Goal: Information Seeking & Learning: Learn about a topic

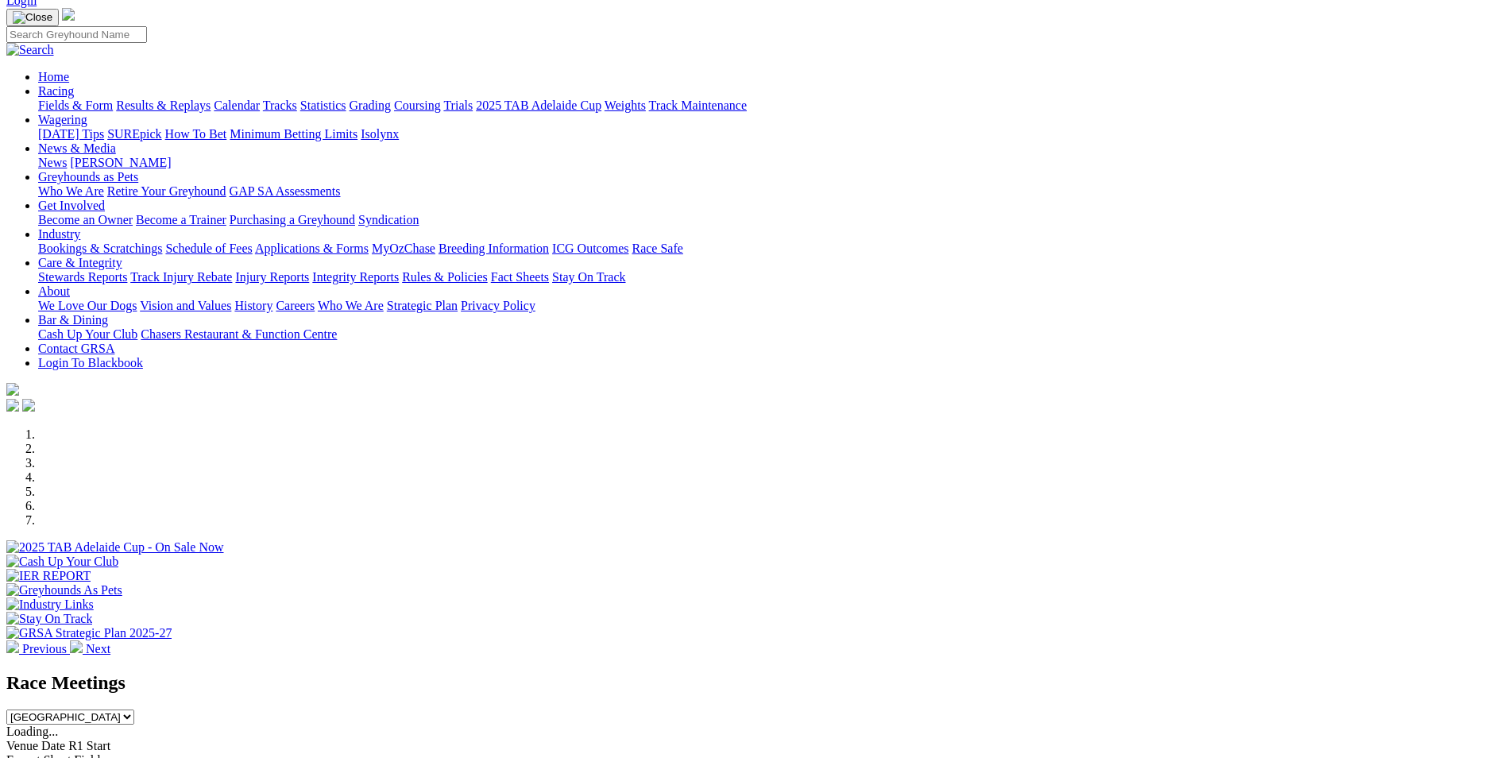
scroll to position [477, 0]
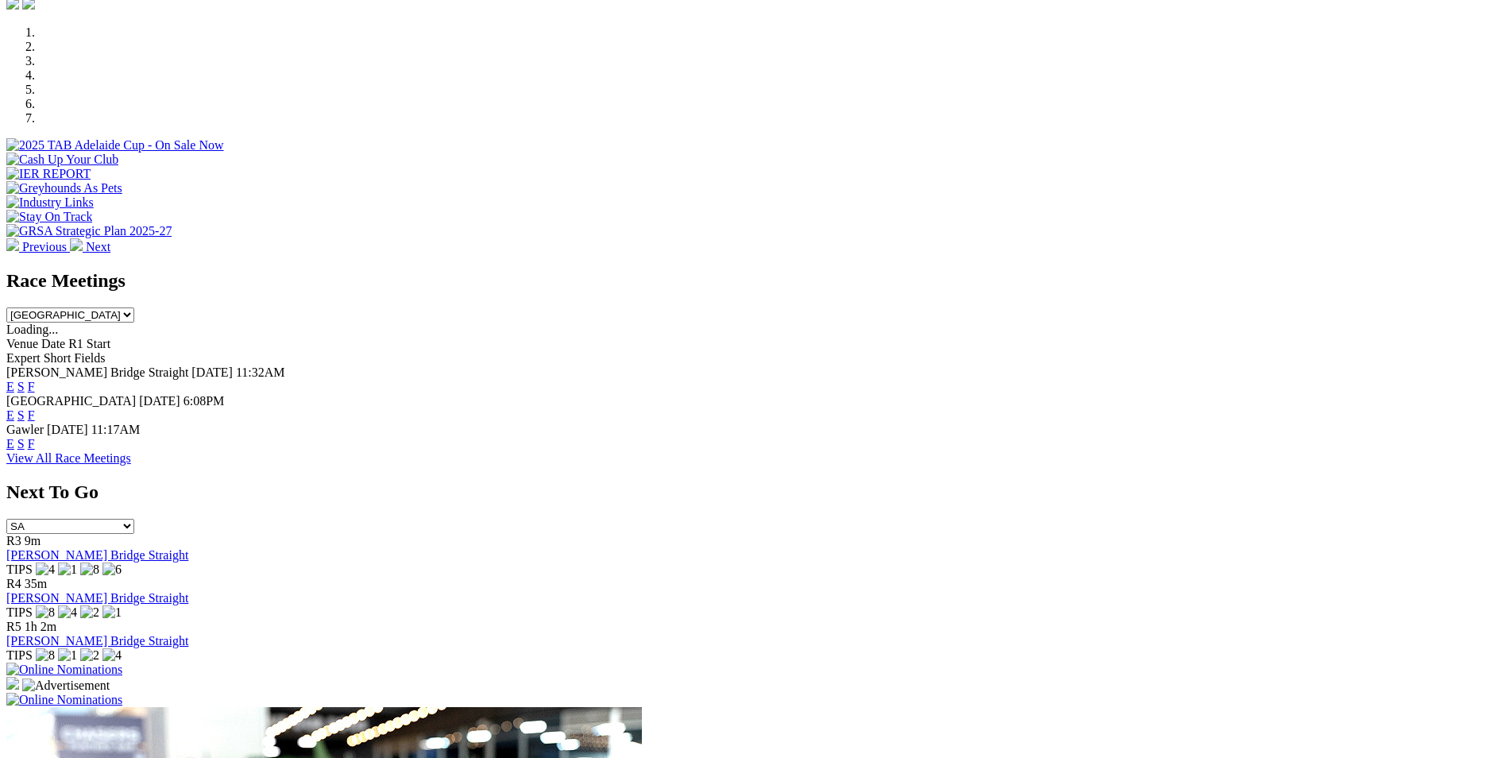
click at [35, 437] on link "F" at bounding box center [31, 444] width 7 height 14
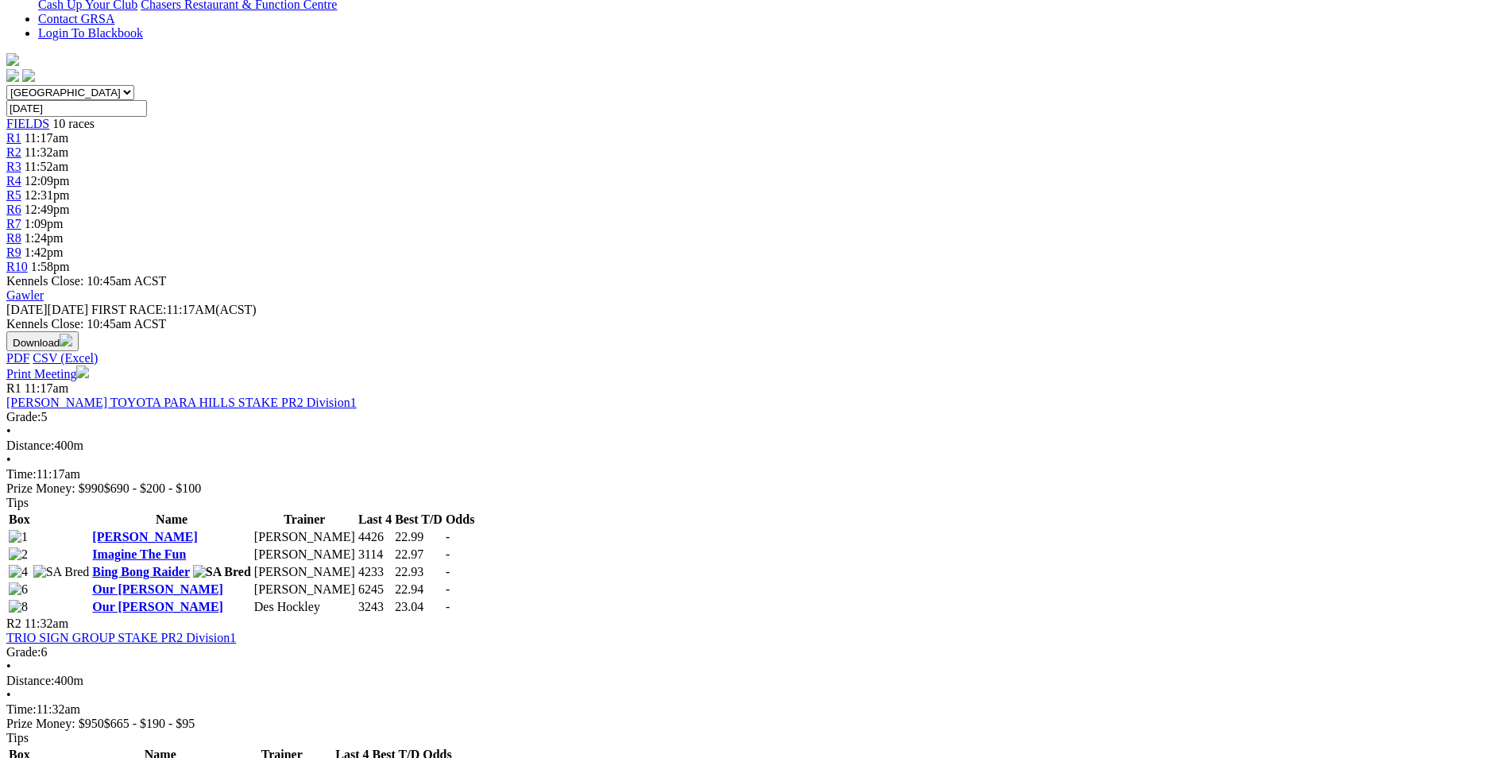
scroll to position [397, 0]
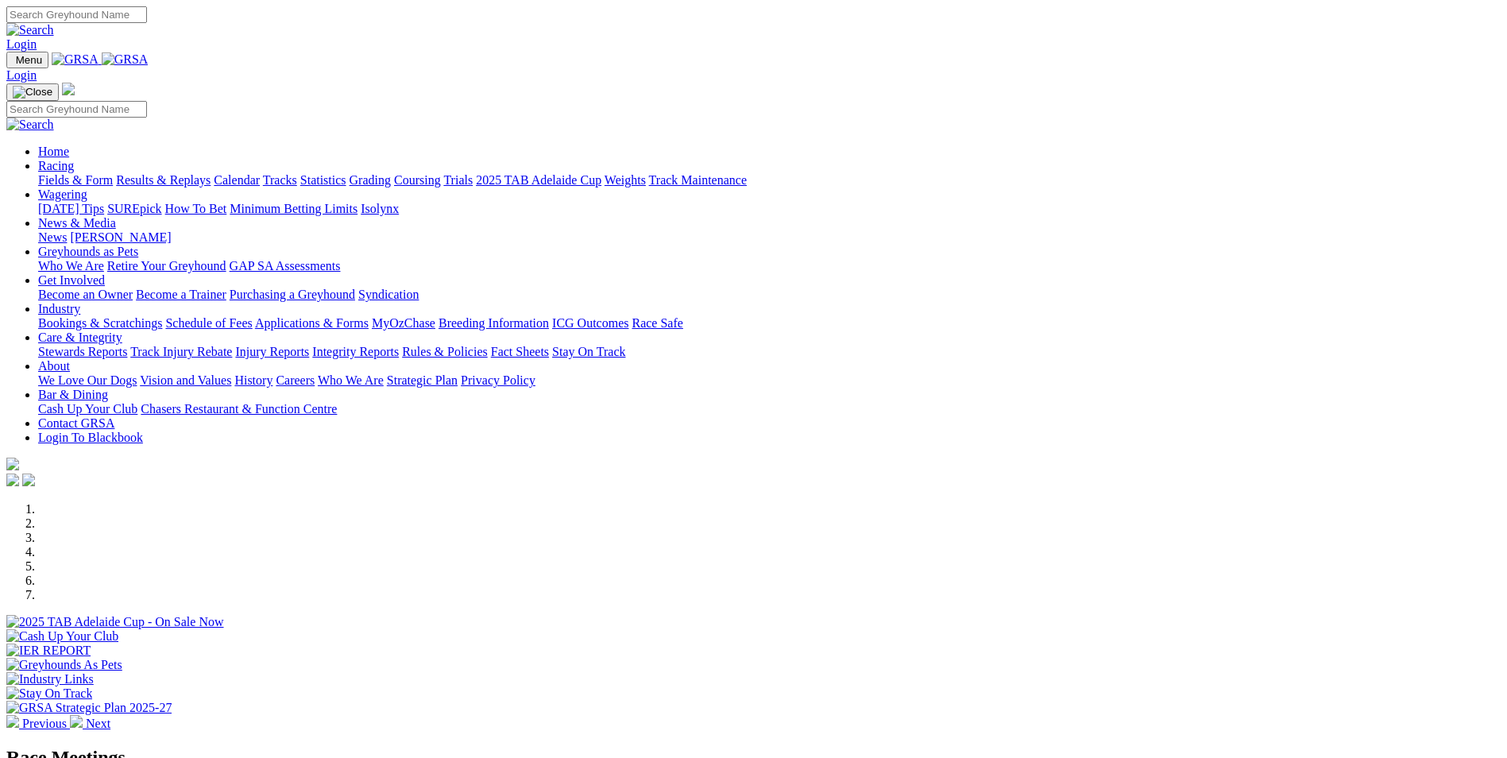
scroll to position [477, 0]
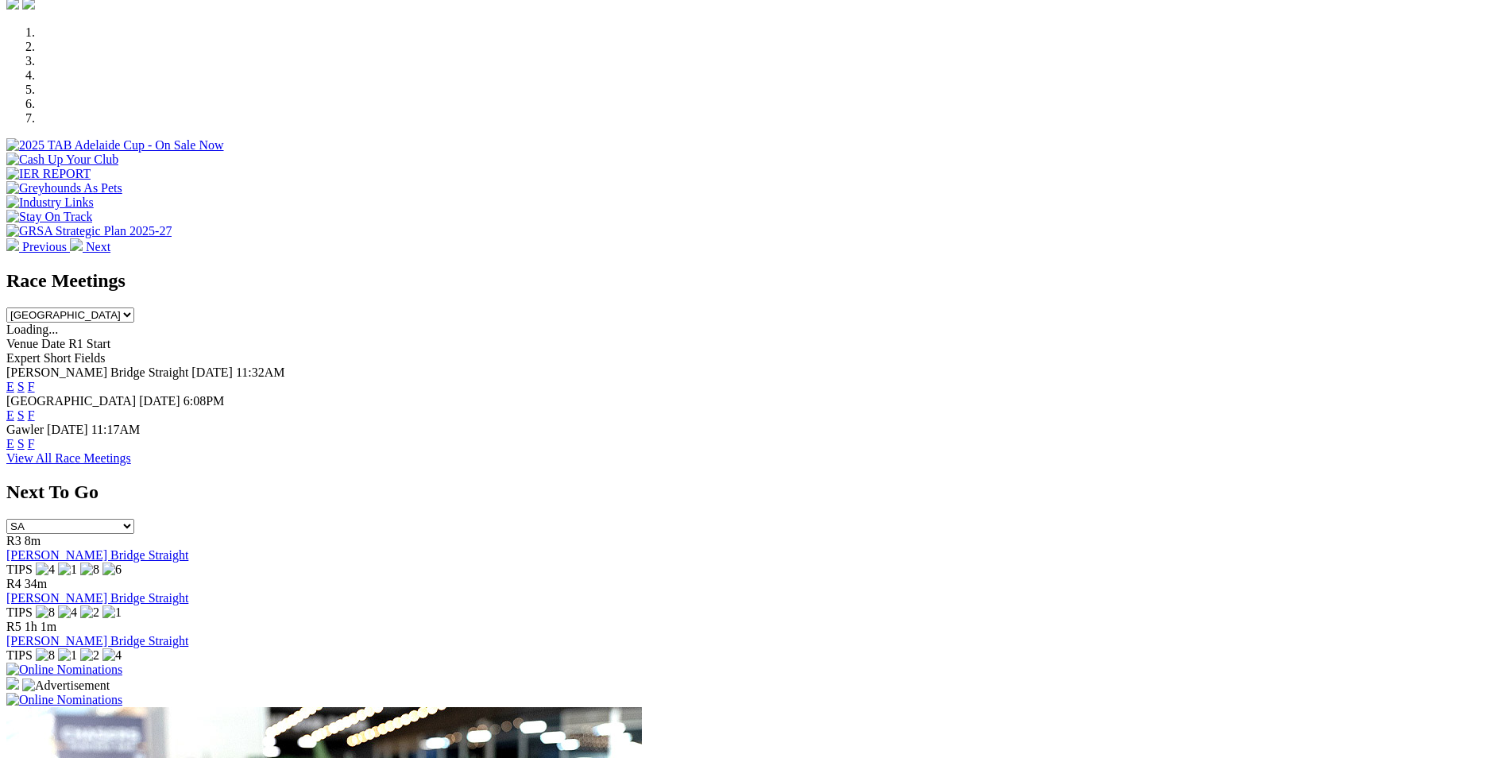
drag, startPoint x: 0, startPoint y: 0, endPoint x: 964, endPoint y: 307, distance: 1011.2
click at [35, 408] on link "F" at bounding box center [31, 415] width 7 height 14
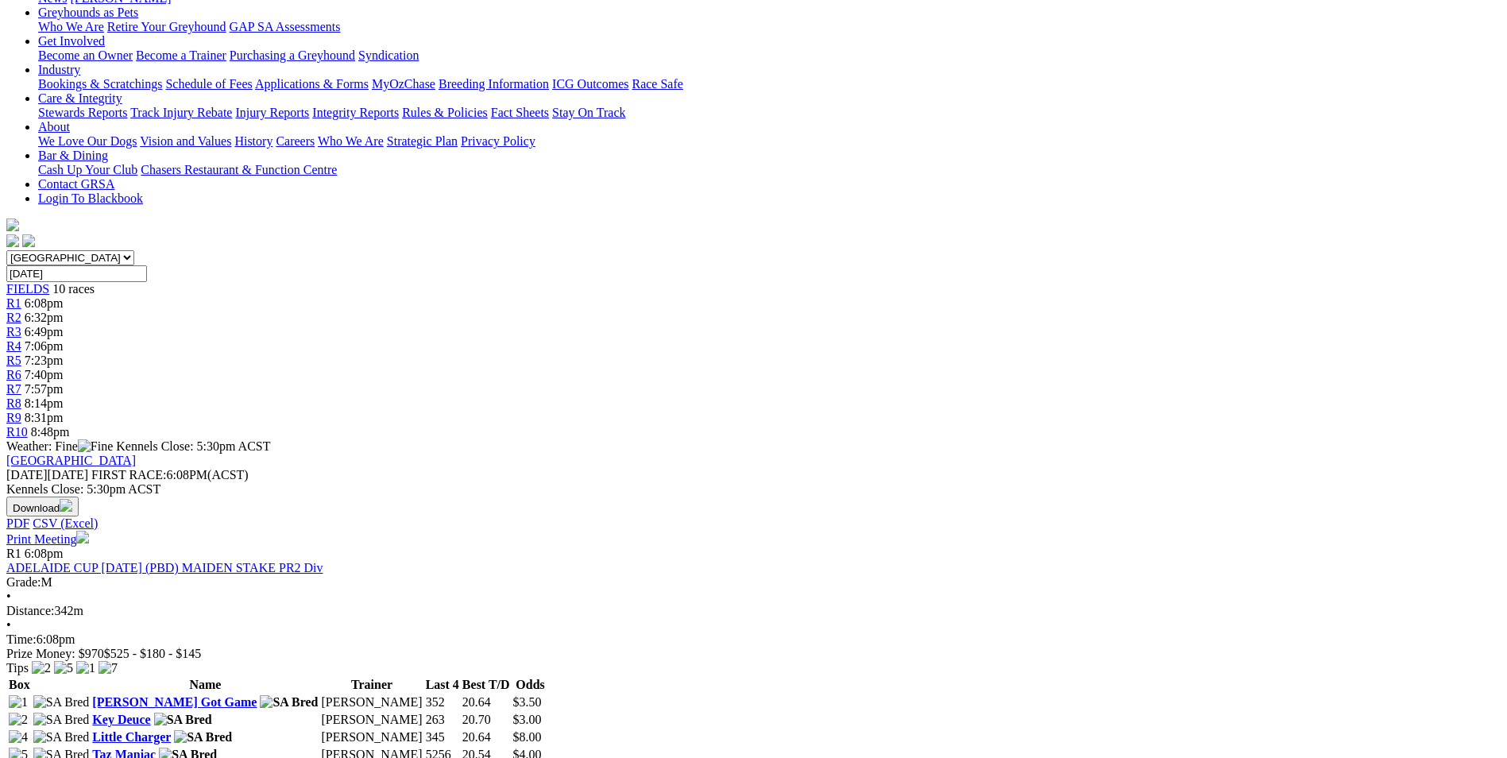
scroll to position [10, 0]
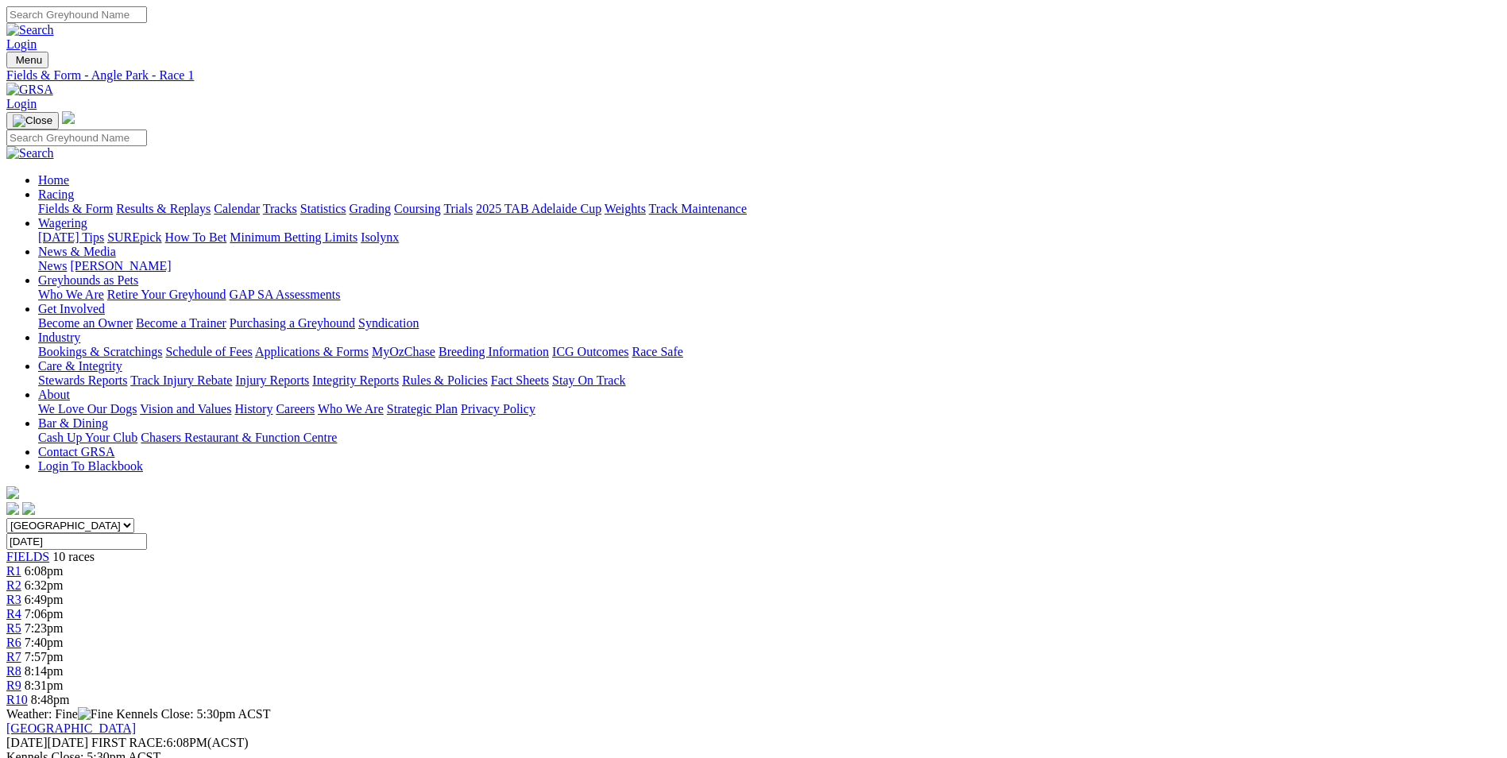
click at [70, 693] on span "8:48pm" at bounding box center [50, 700] width 39 height 14
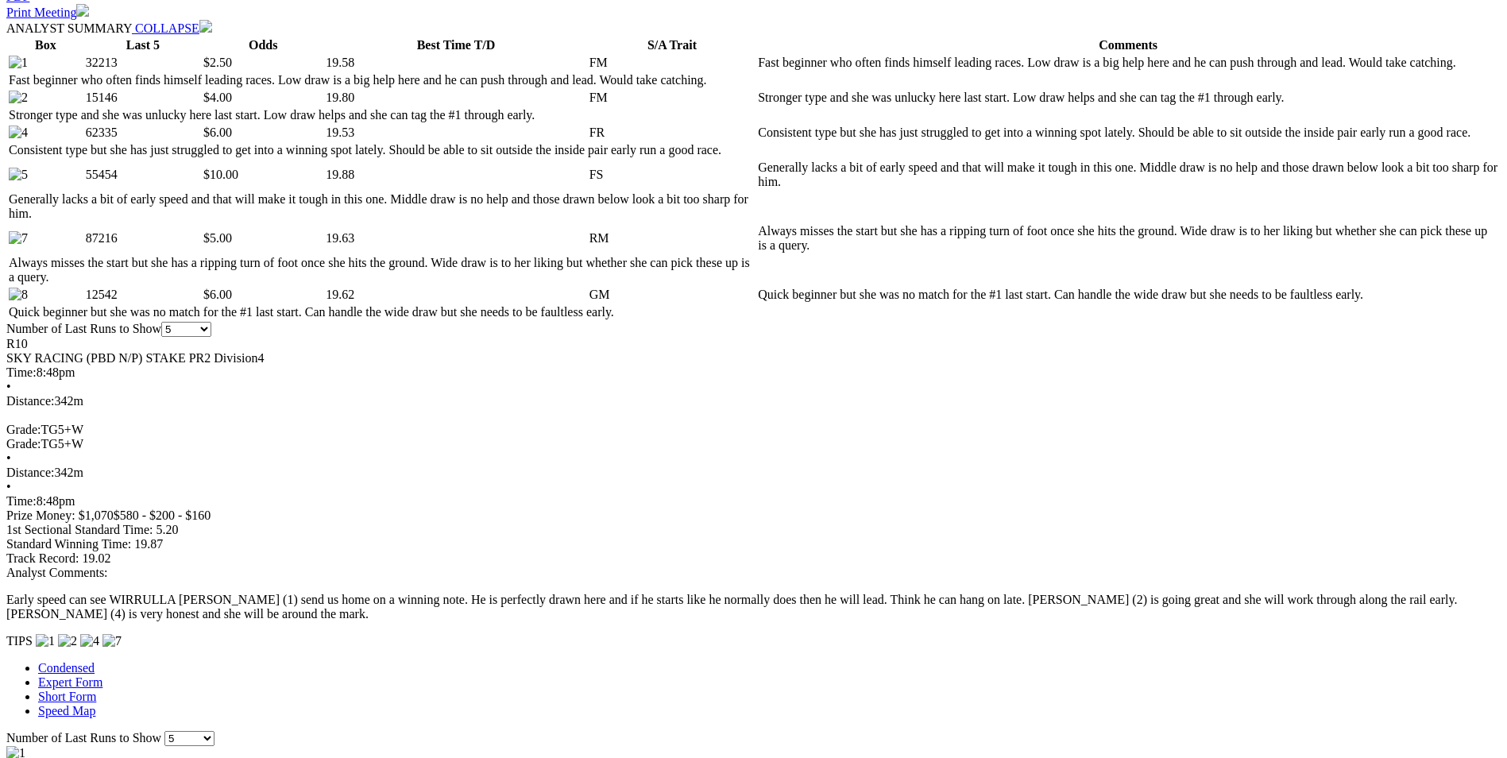
scroll to position [556, 0]
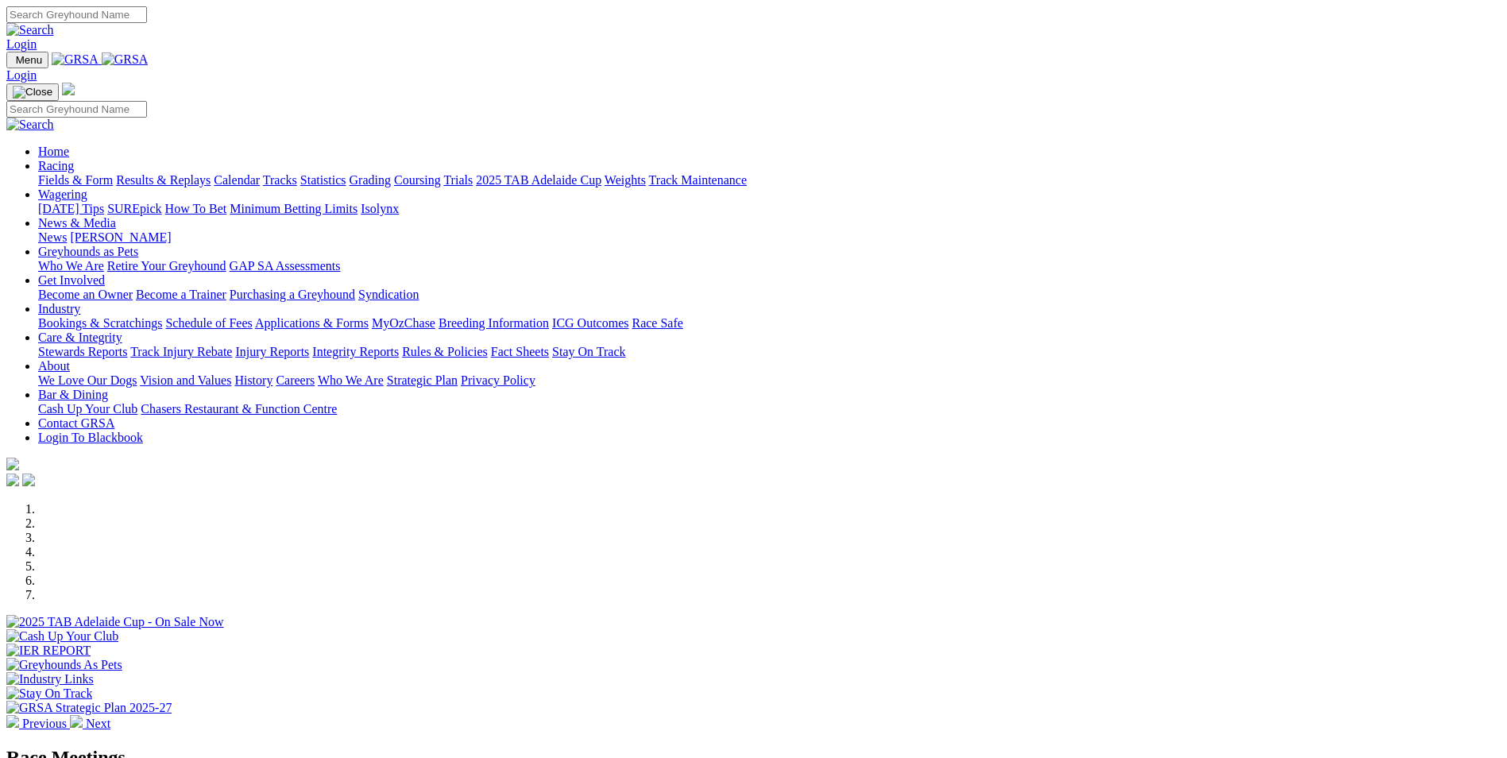
scroll to position [477, 0]
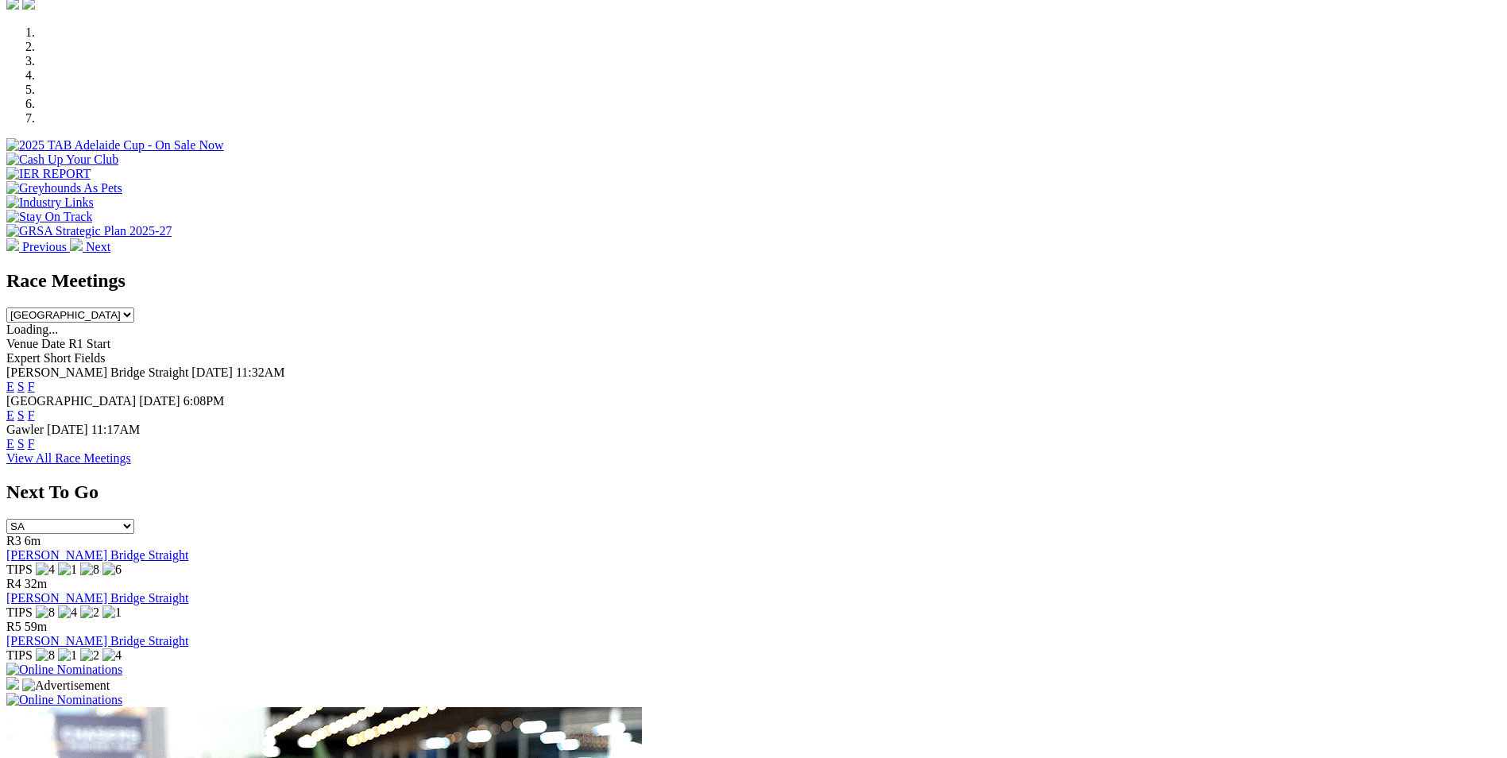
click at [14, 408] on link "E" at bounding box center [10, 415] width 8 height 14
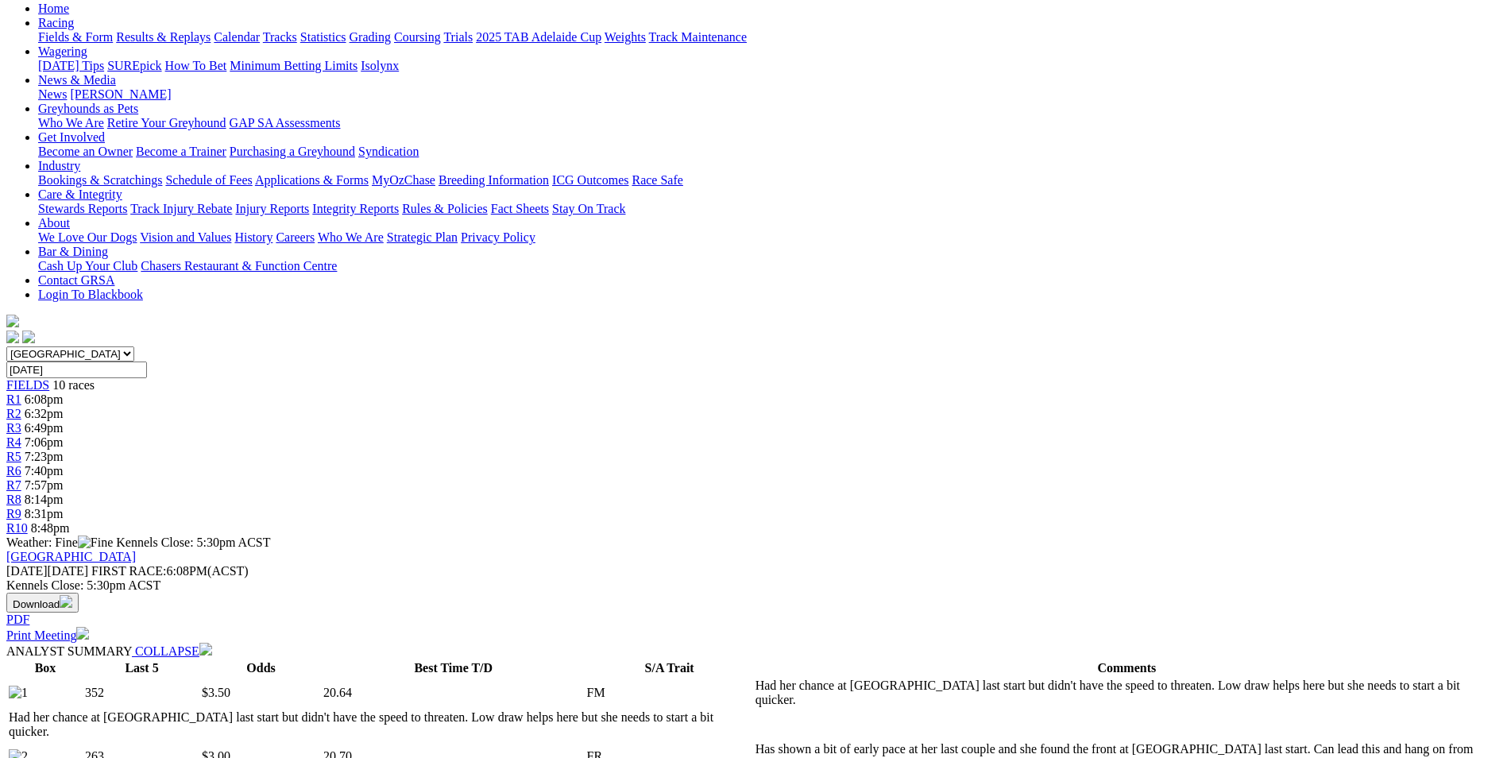
scroll to position [397, 0]
